Goal: Task Accomplishment & Management: Manage account settings

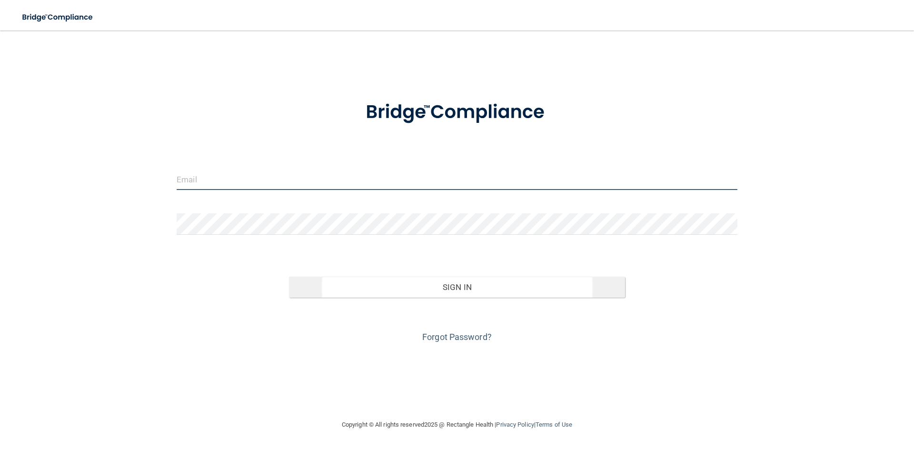
type input "[EMAIL_ADDRESS][DOMAIN_NAME]"
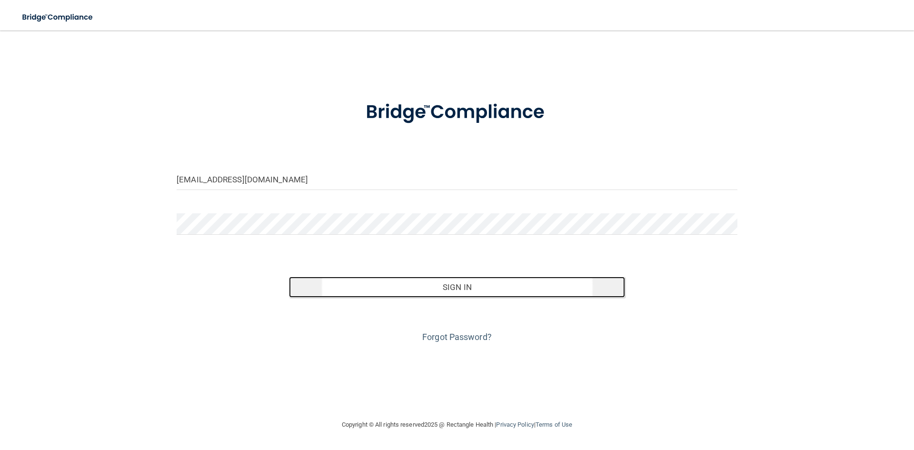
click at [397, 289] on button "Sign In" at bounding box center [457, 287] width 337 height 21
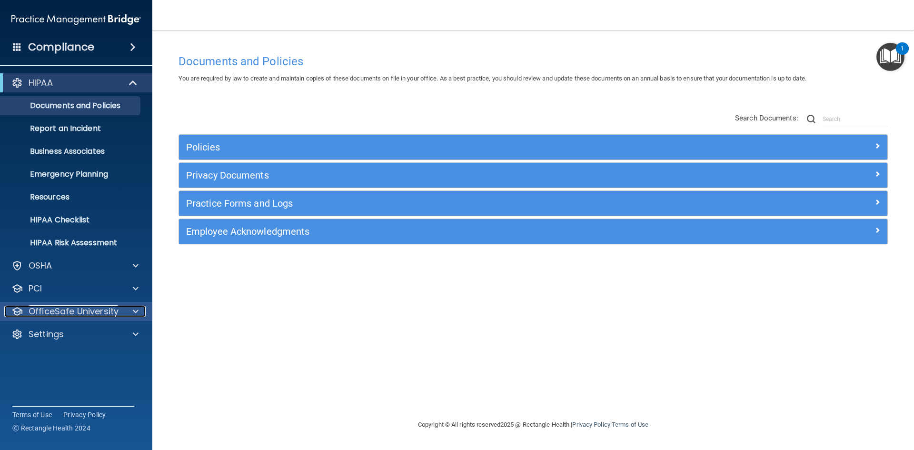
click at [77, 310] on p "OfficeSafe University" at bounding box center [74, 311] width 90 height 11
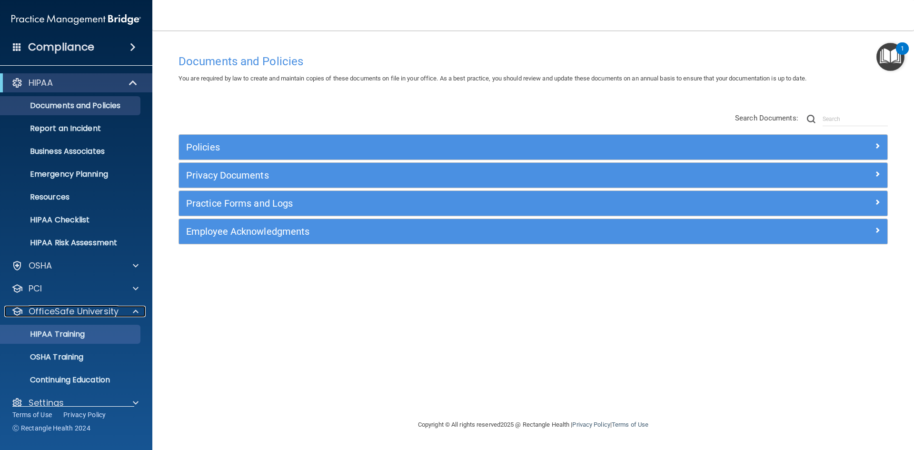
scroll to position [14, 0]
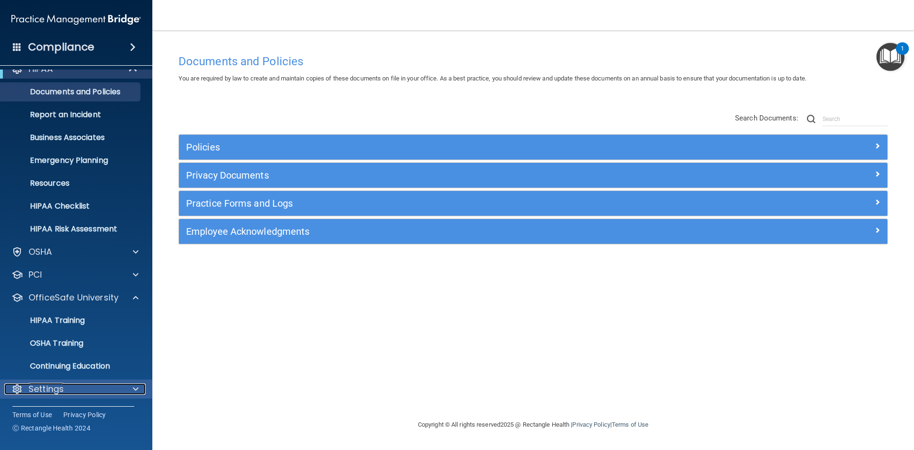
click at [64, 391] on div "Settings" at bounding box center [63, 388] width 118 height 11
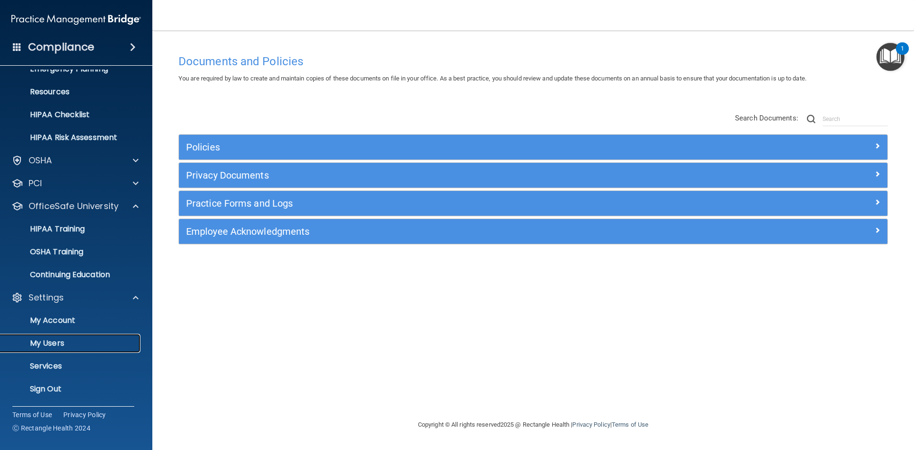
click at [56, 347] on p "My Users" at bounding box center [71, 343] width 130 height 10
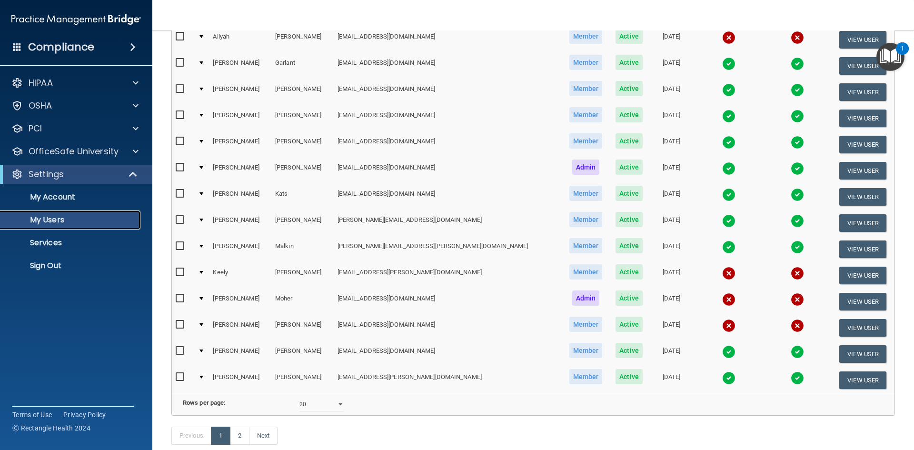
scroll to position [333, 0]
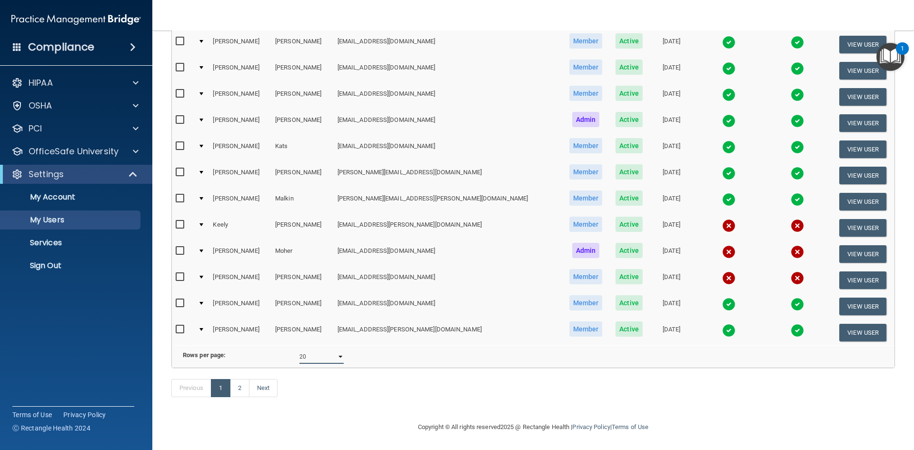
click at [334, 353] on select "10 20 30 40 all" at bounding box center [321, 356] width 44 height 14
select select "28"
click at [299, 349] on select "10 20 30 40 all" at bounding box center [321, 356] width 44 height 14
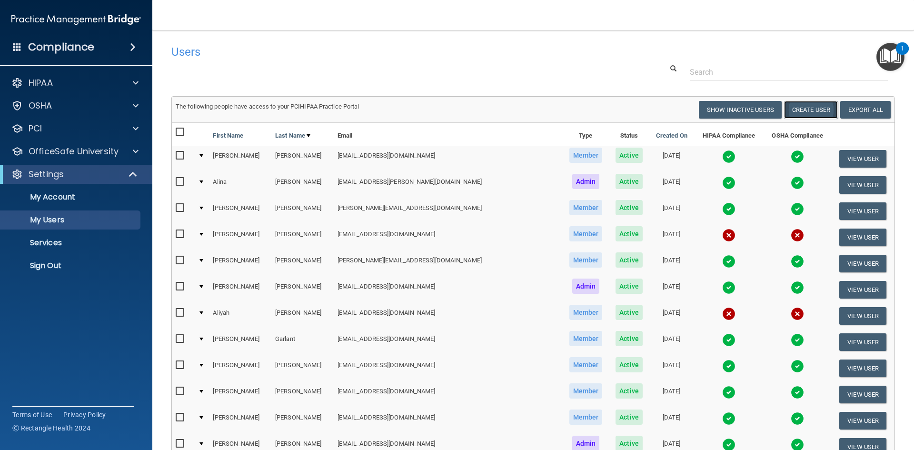
click at [799, 113] on button "Create User" at bounding box center [811, 110] width 54 height 18
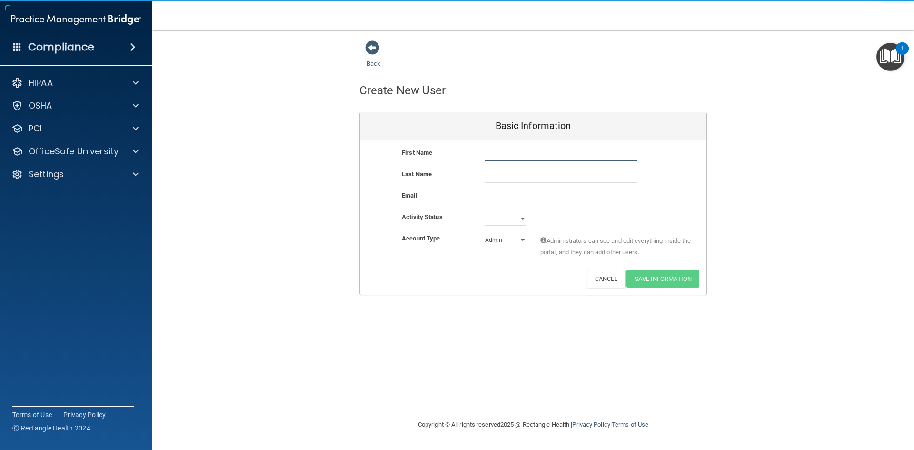
click at [511, 153] on input "text" at bounding box center [561, 154] width 152 height 14
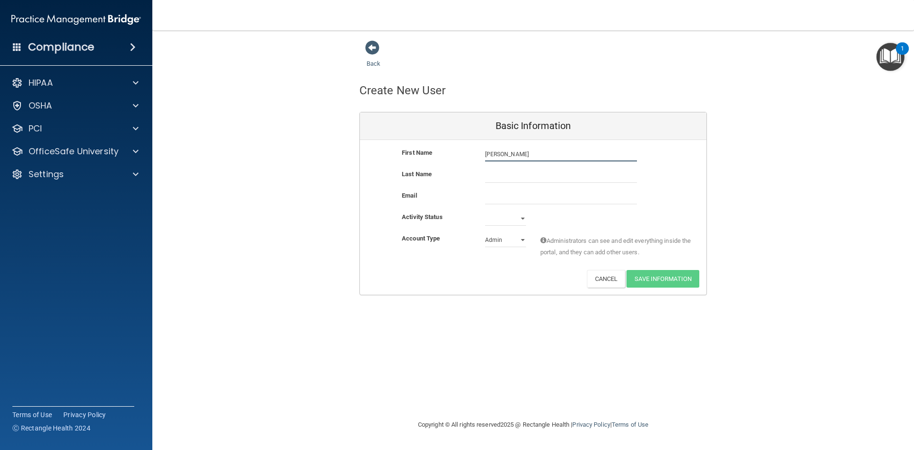
type input "[PERSON_NAME]"
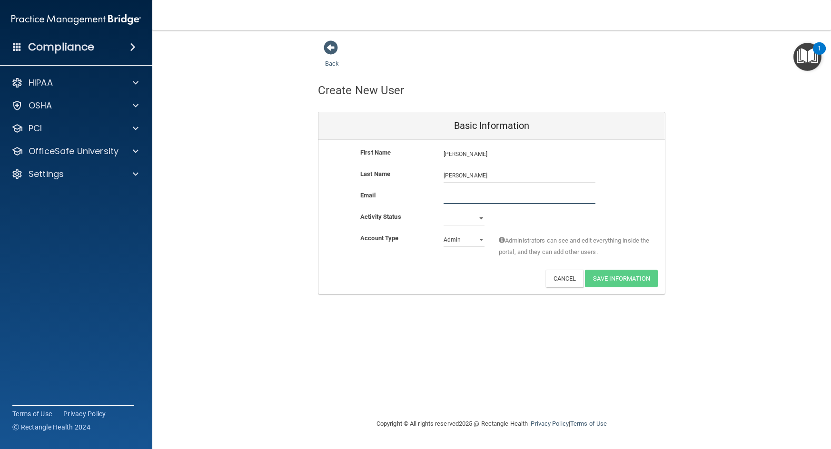
click at [450, 203] on input "email" at bounding box center [520, 197] width 152 height 14
paste input "[EMAIL_ADDRESS][DOMAIN_NAME]"
type input "[EMAIL_ADDRESS][DOMAIN_NAME]"
click at [480, 220] on select "Active Inactive" at bounding box center [464, 220] width 41 height 14
select select "active"
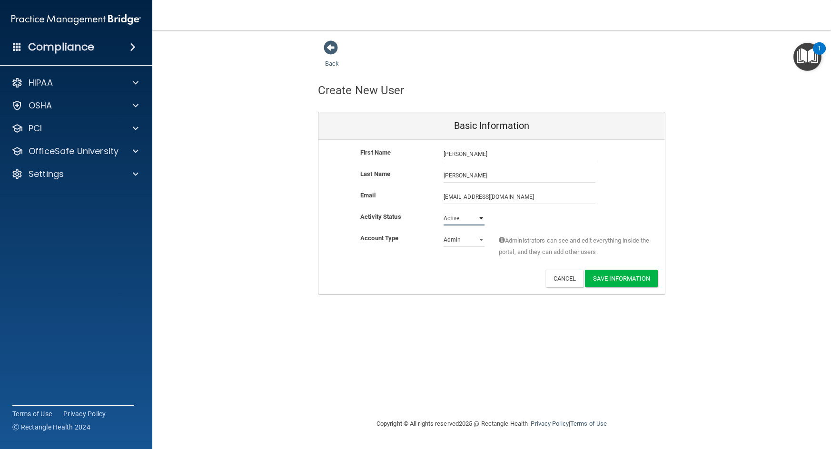
click at [444, 211] on select "Active Inactive" at bounding box center [464, 218] width 41 height 14
click at [460, 243] on select "Admin Member" at bounding box center [464, 240] width 41 height 14
select select "practice_member"
click at [444, 233] on select "Admin Member" at bounding box center [464, 240] width 41 height 14
click at [614, 276] on button "Save Information" at bounding box center [621, 279] width 73 height 18
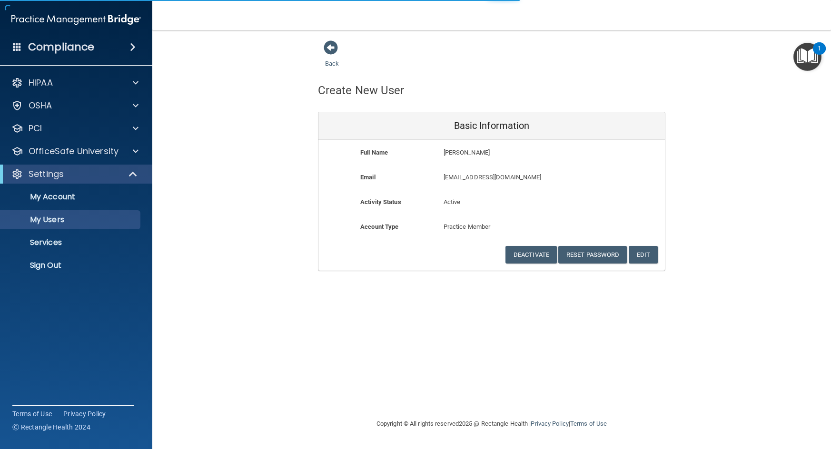
select select "20"
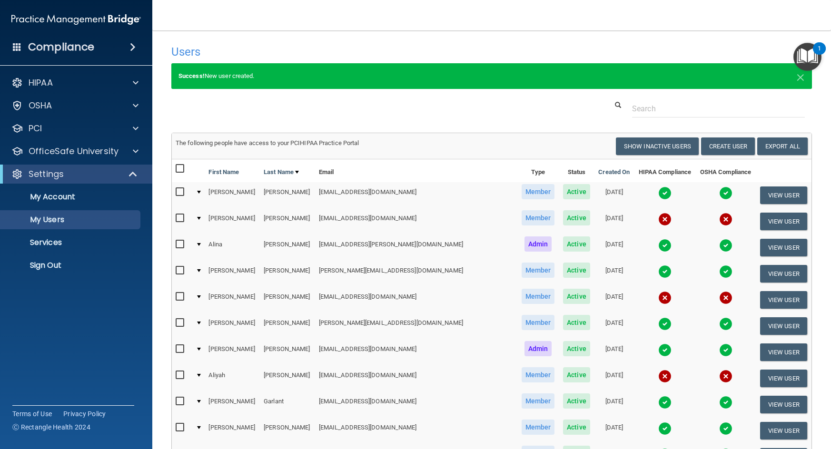
click at [183, 219] on input "checkbox" at bounding box center [181, 219] width 11 height 8
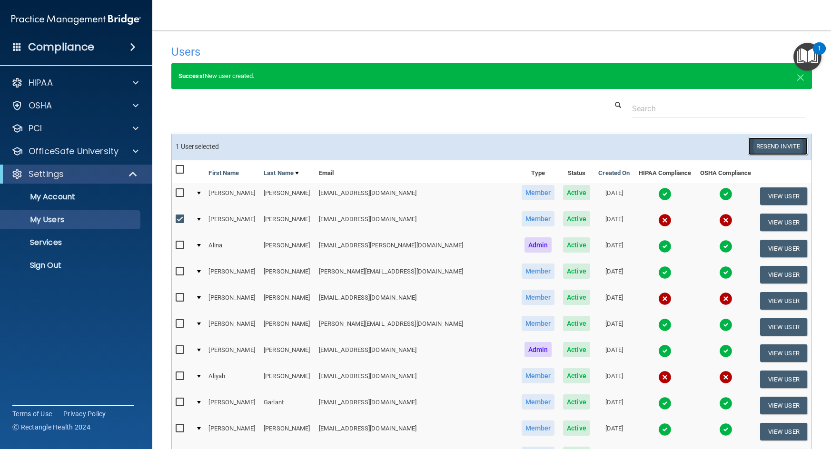
click at [748, 147] on button "Resend Invite" at bounding box center [778, 147] width 60 height 18
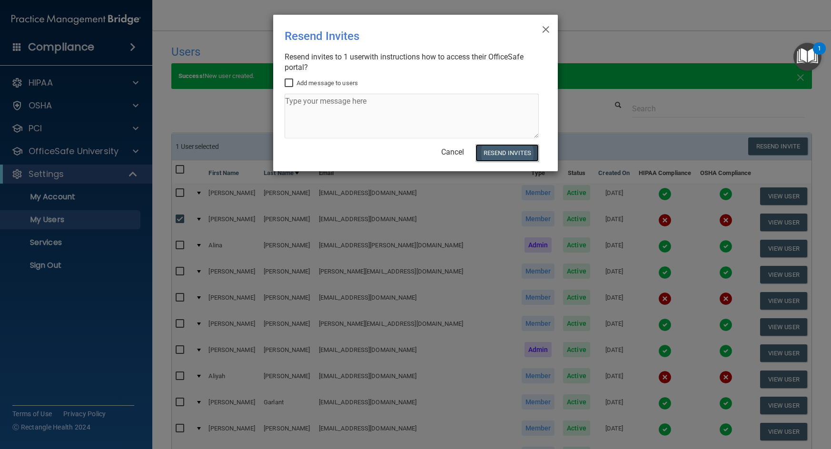
click at [497, 156] on button "Resend Invites" at bounding box center [507, 153] width 63 height 18
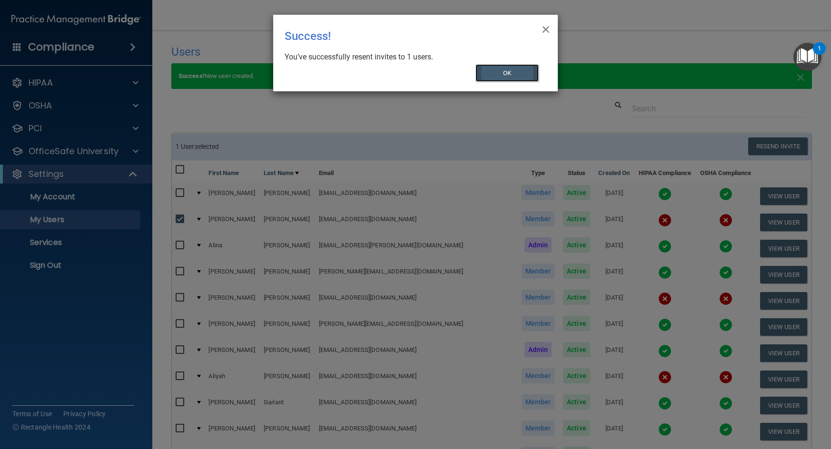
click at [500, 65] on button "OK" at bounding box center [508, 73] width 64 height 18
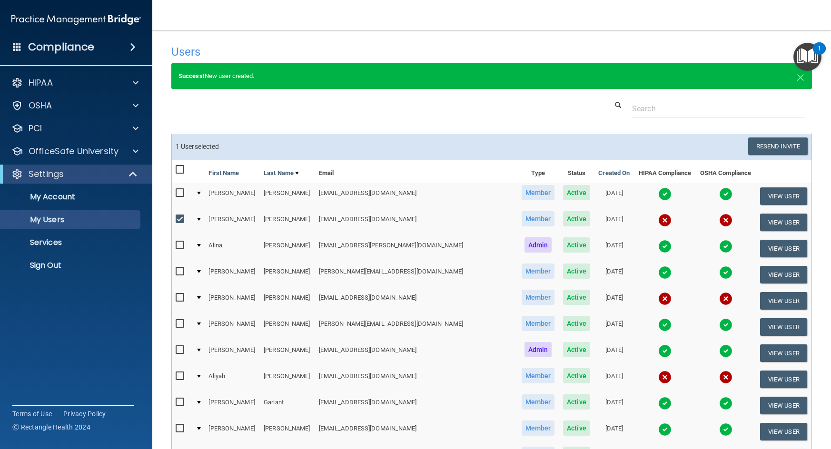
click at [183, 219] on input "checkbox" at bounding box center [181, 220] width 11 height 8
checkbox input "false"
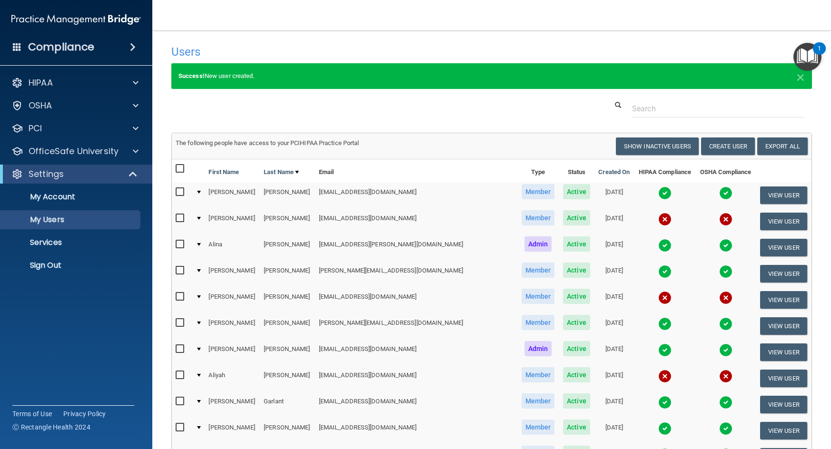
click at [177, 298] on input "checkbox" at bounding box center [181, 297] width 11 height 8
checkbox input "true"
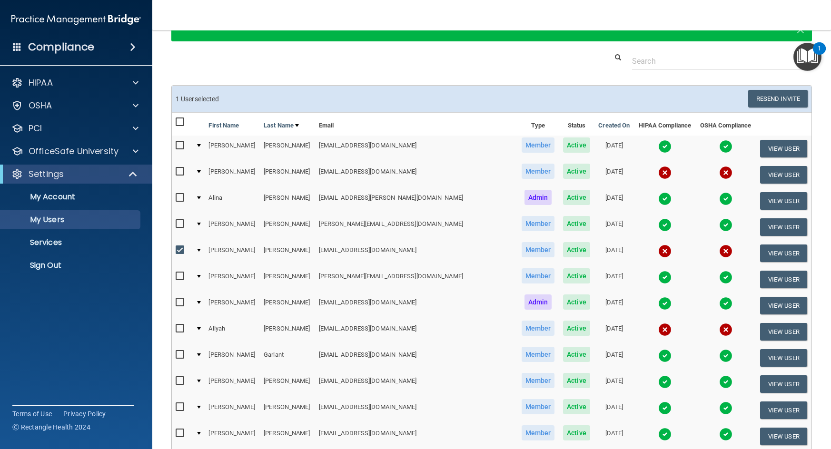
scroll to position [95, 0]
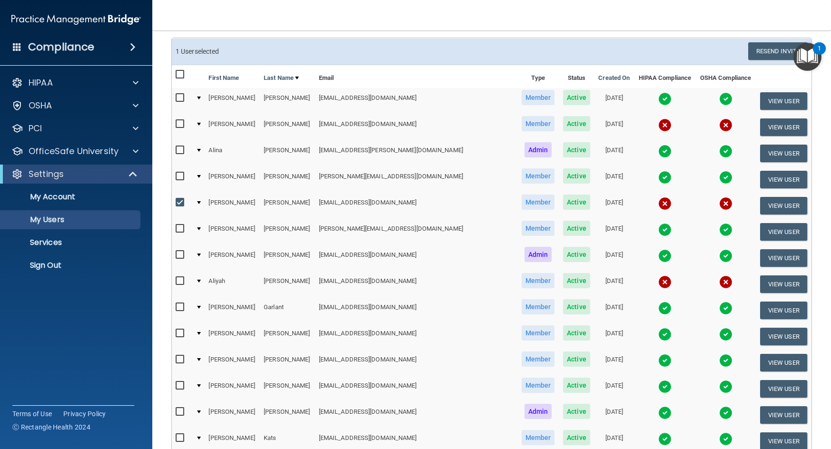
click at [179, 279] on input "checkbox" at bounding box center [181, 282] width 11 height 8
checkbox input "true"
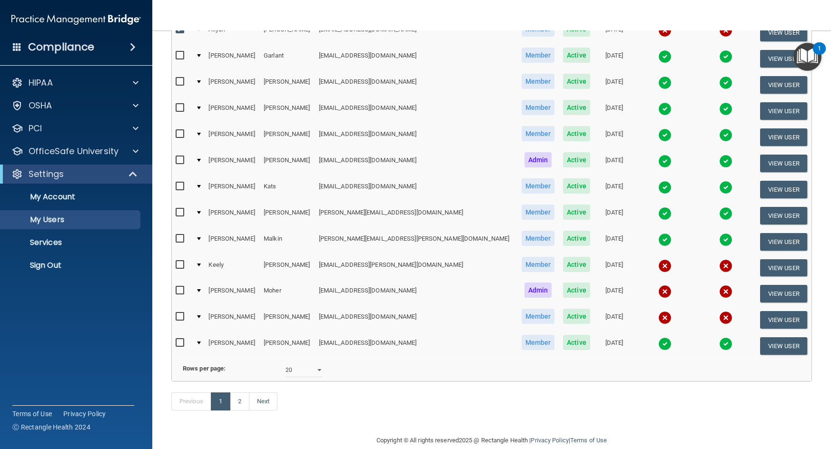
scroll to position [376, 0]
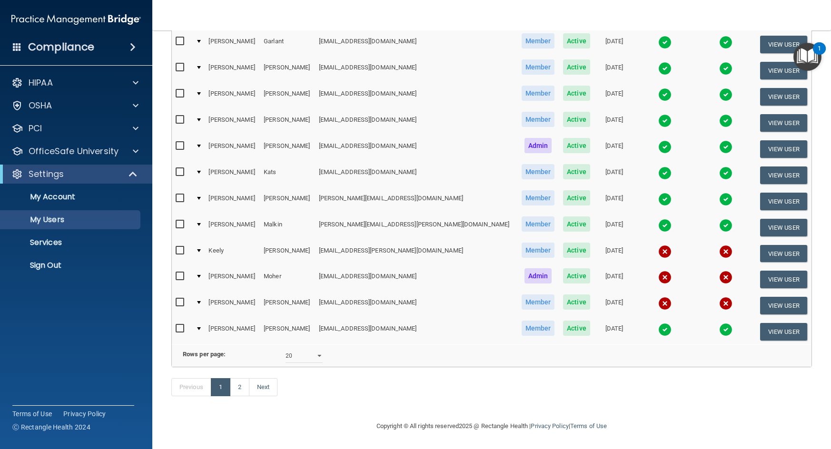
click at [177, 247] on input "checkbox" at bounding box center [181, 251] width 11 height 8
checkbox input "true"
click at [181, 273] on input "checkbox" at bounding box center [181, 277] width 11 height 8
checkbox input "true"
click at [182, 299] on input "checkbox" at bounding box center [181, 303] width 11 height 8
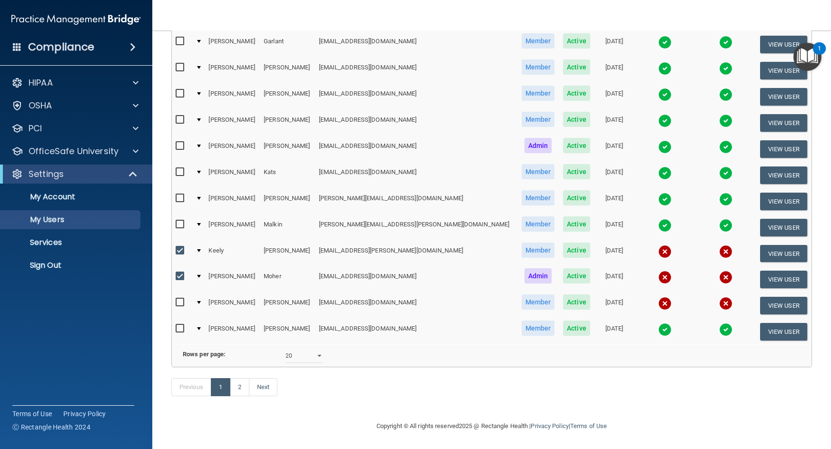
checkbox input "true"
click at [302, 349] on select "10 20 30 40 all" at bounding box center [304, 356] width 37 height 14
select select "29"
click at [286, 349] on select "10 20 30 40 all" at bounding box center [304, 356] width 37 height 14
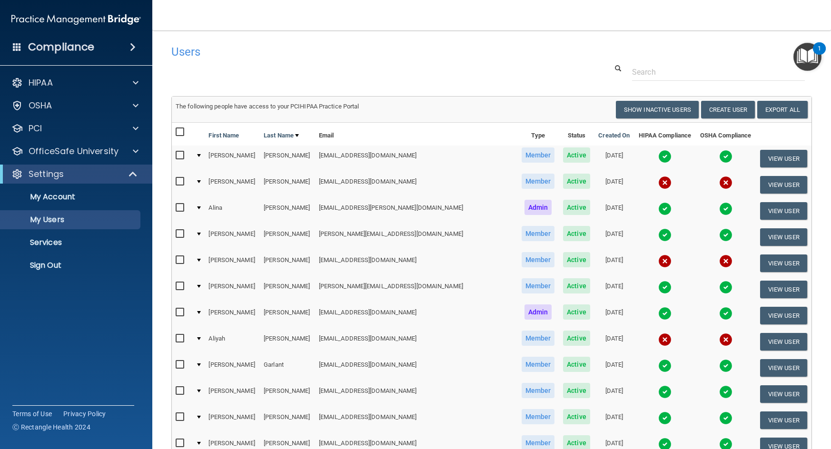
click at [180, 257] on input "checkbox" at bounding box center [181, 261] width 11 height 8
checkbox input "true"
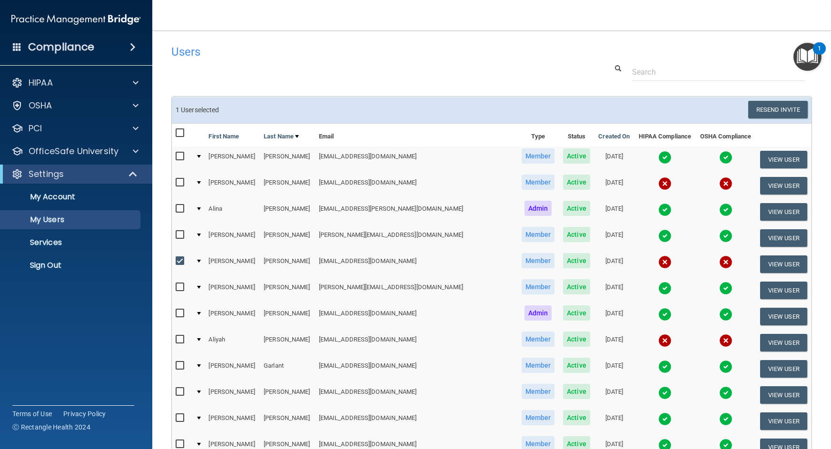
click at [179, 310] on input "checkbox" at bounding box center [181, 314] width 11 height 8
click at [180, 315] on input "checkbox" at bounding box center [181, 314] width 11 height 8
checkbox input "false"
click at [182, 338] on input "checkbox" at bounding box center [181, 340] width 11 height 8
checkbox input "true"
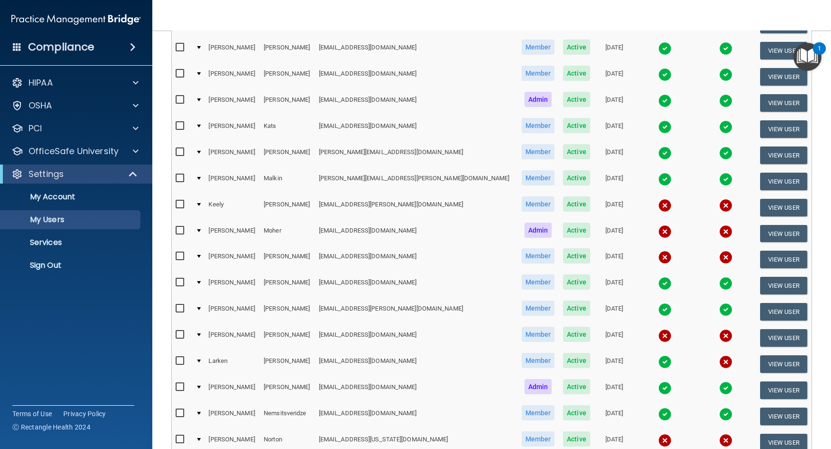
scroll to position [381, 0]
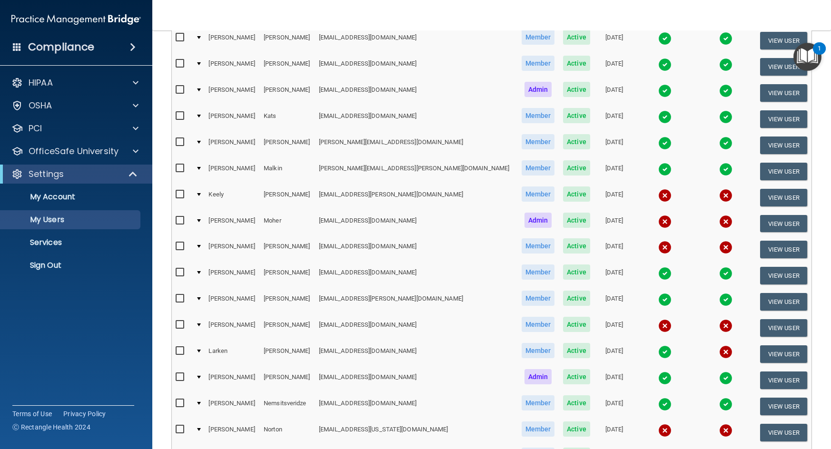
click at [178, 197] on input "checkbox" at bounding box center [181, 195] width 11 height 8
checkbox input "true"
click at [181, 220] on input "checkbox" at bounding box center [181, 221] width 11 height 8
checkbox input "true"
click at [176, 245] on input "checkbox" at bounding box center [181, 247] width 11 height 8
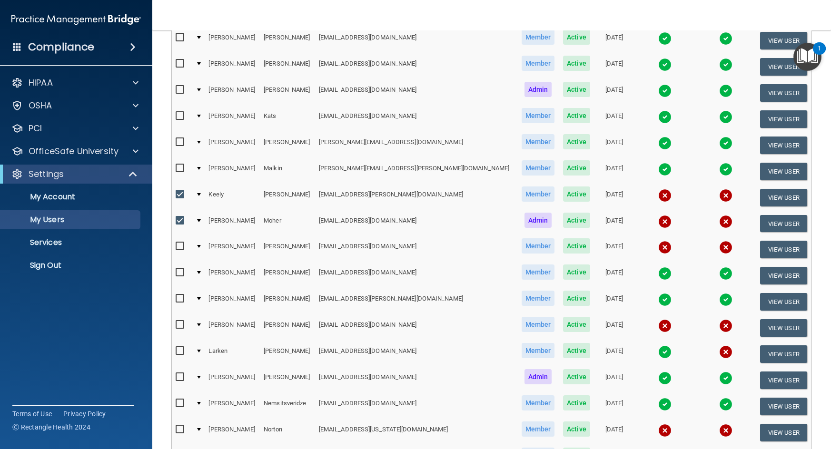
checkbox input "true"
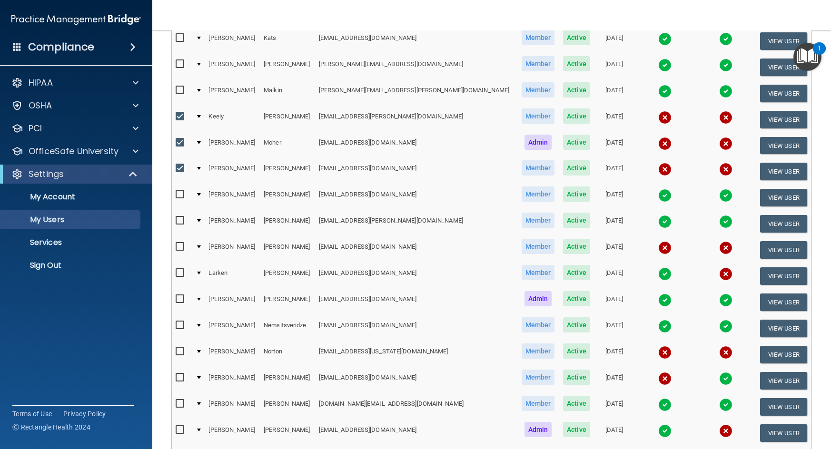
scroll to position [476, 0]
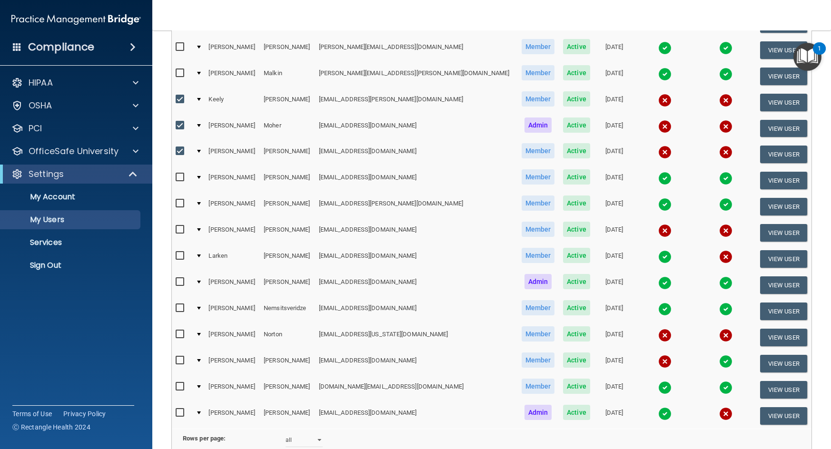
click at [181, 232] on input "checkbox" at bounding box center [181, 230] width 11 height 8
checkbox input "true"
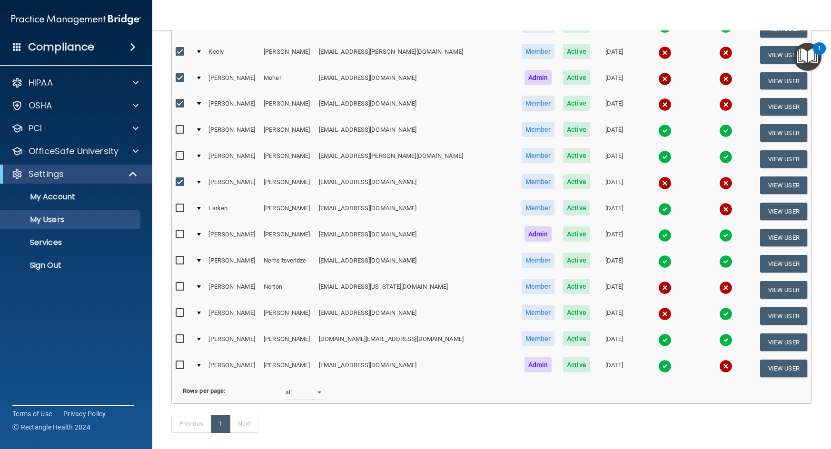
scroll to position [571, 0]
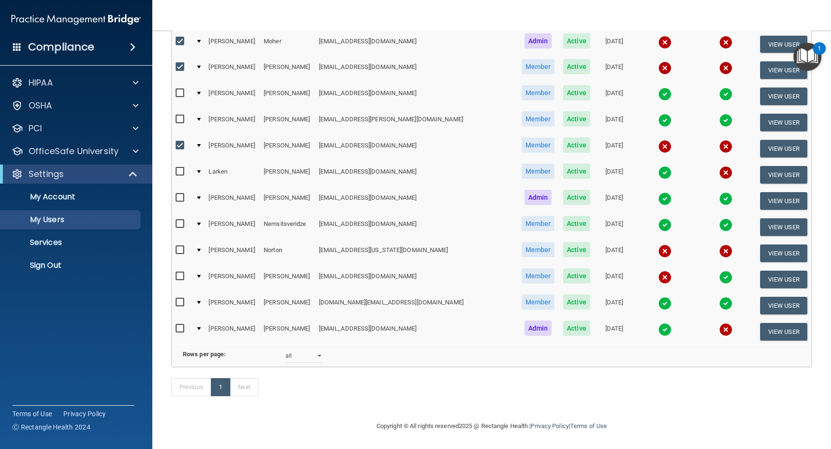
click at [185, 273] on input "checkbox" at bounding box center [181, 277] width 11 height 8
checkbox input "true"
click at [179, 325] on input "checkbox" at bounding box center [181, 329] width 11 height 8
checkbox input "true"
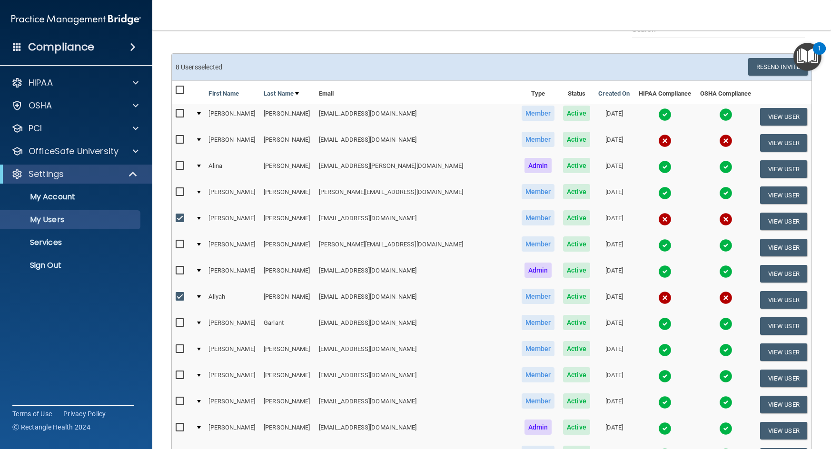
scroll to position [0, 0]
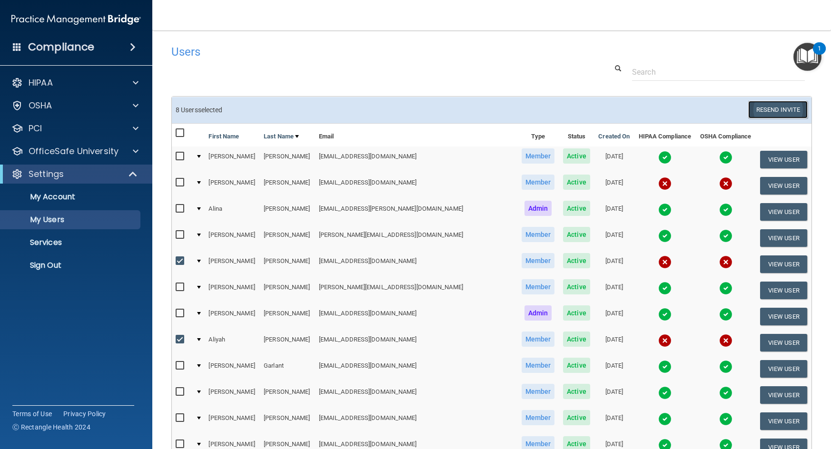
click at [773, 109] on button "Resend Invite" at bounding box center [778, 110] width 60 height 18
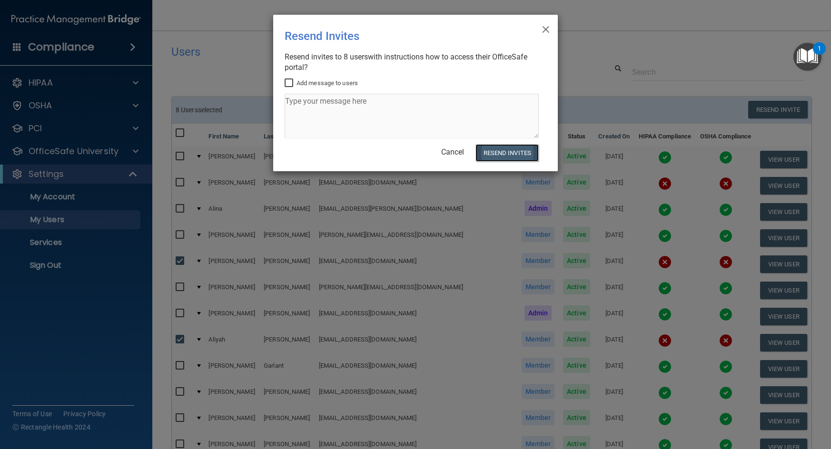
click at [496, 158] on button "Resend Invites" at bounding box center [507, 153] width 63 height 18
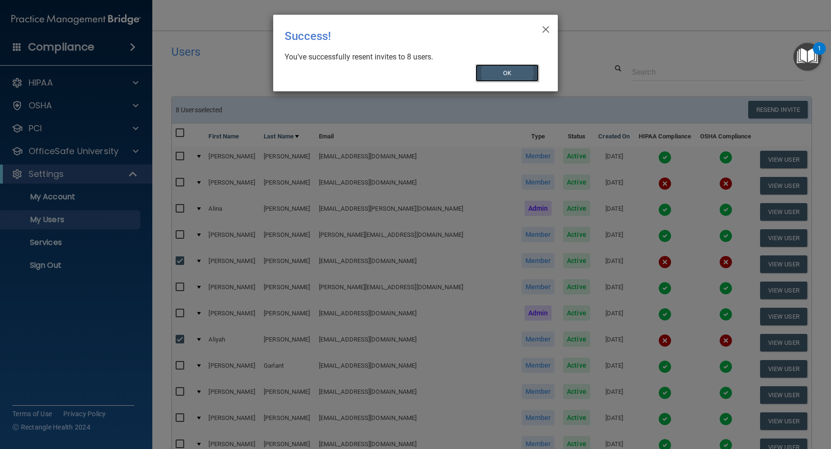
click at [504, 74] on button "OK" at bounding box center [508, 73] width 64 height 18
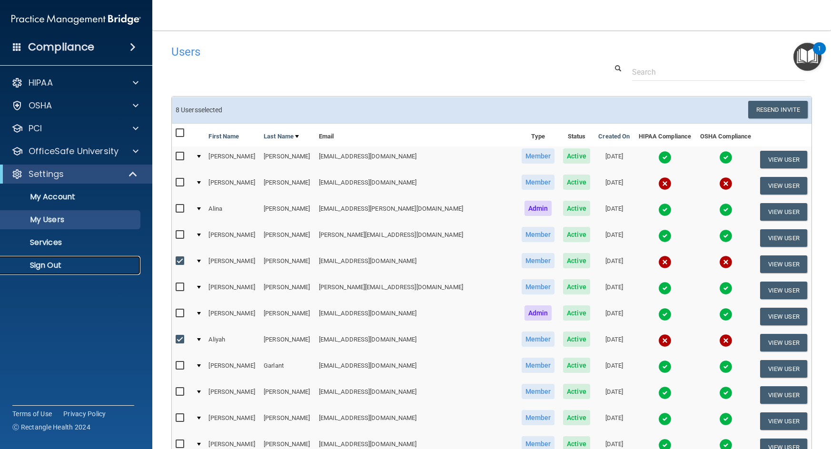
click at [20, 264] on p "Sign Out" at bounding box center [71, 266] width 130 height 10
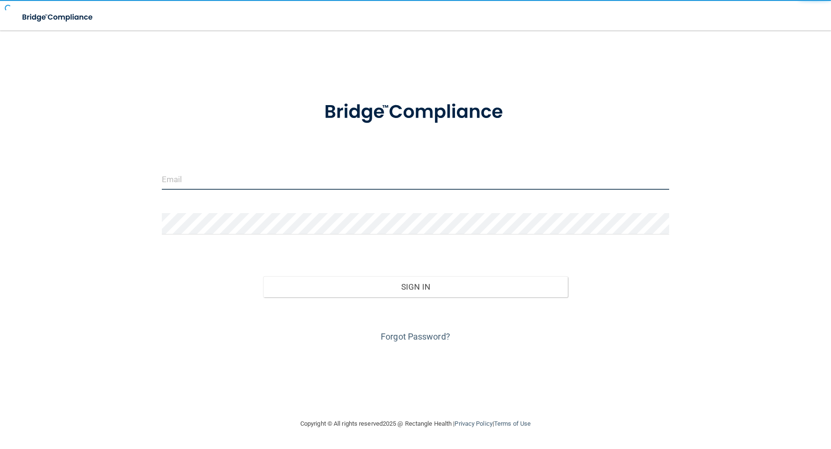
type input "[EMAIL_ADDRESS][DOMAIN_NAME]"
